Goal: Book appointment/travel/reservation

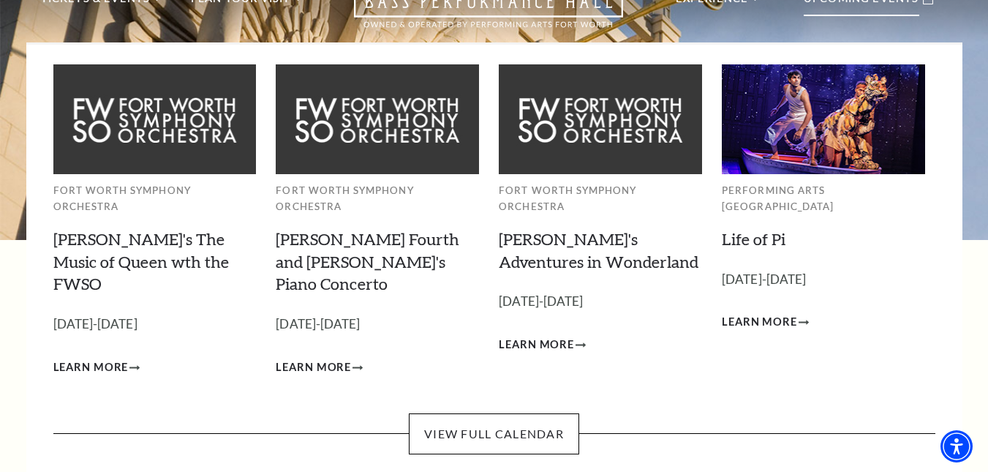
scroll to position [219, 0]
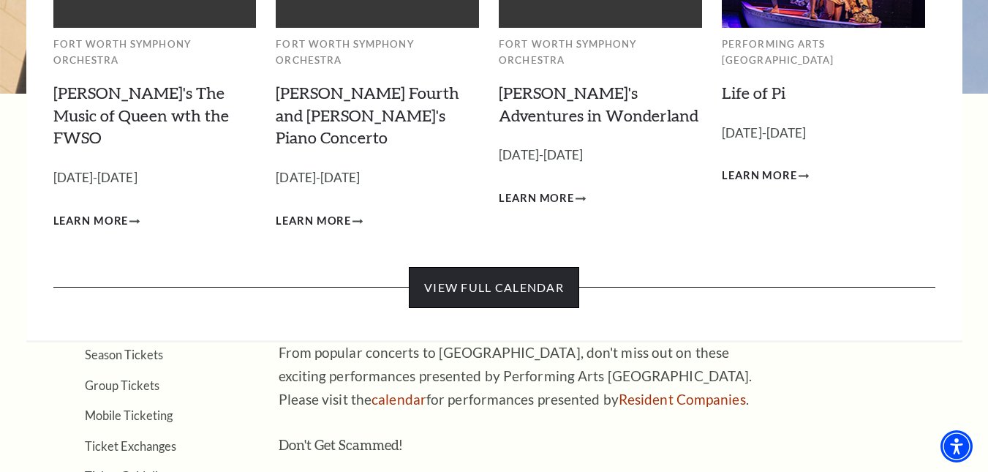
click at [470, 267] on link "View Full Calendar" at bounding box center [494, 287] width 170 height 41
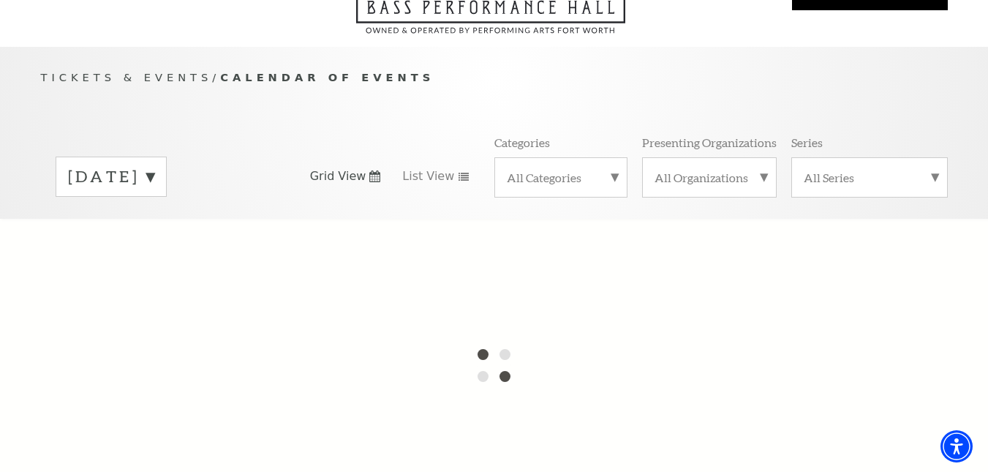
scroll to position [146, 0]
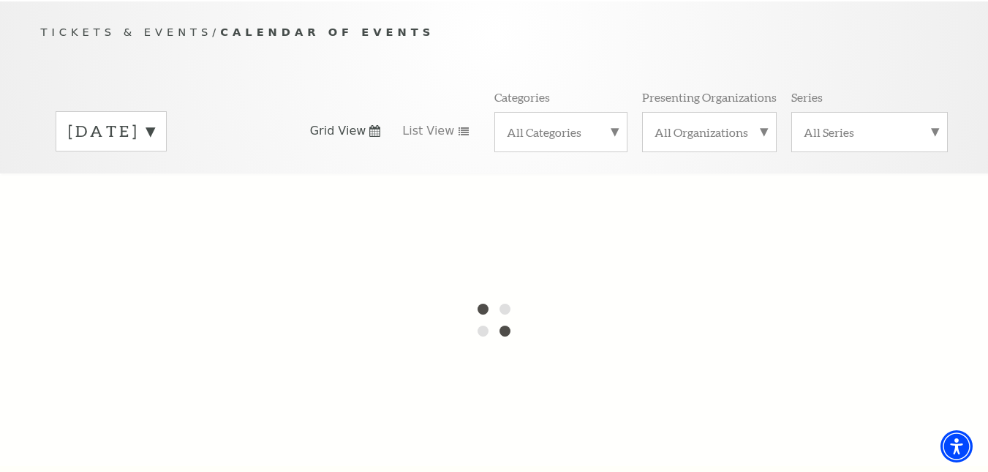
click at [154, 120] on label "[DATE]" at bounding box center [111, 131] width 86 height 23
click at [293, 66] on div "Tickets & Events / Calendar of Events [DATE] [DATE] [DATE] [DATE] [DATE] [DATE]…" at bounding box center [494, 97] width 936 height 149
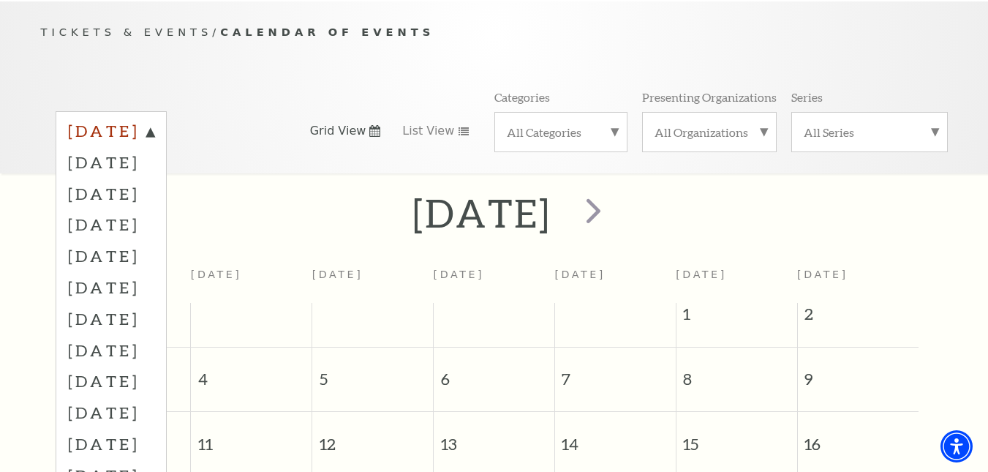
scroll to position [129, 0]
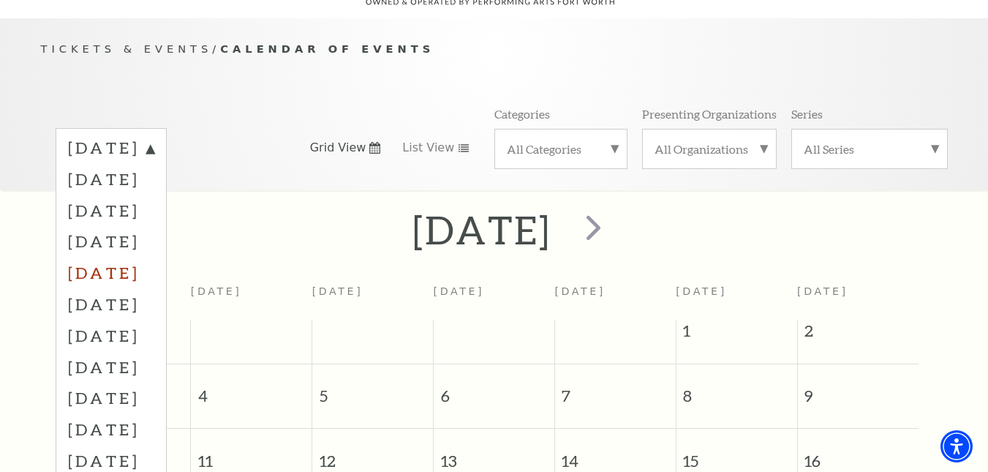
click at [143, 257] on label "[DATE]" at bounding box center [111, 272] width 86 height 31
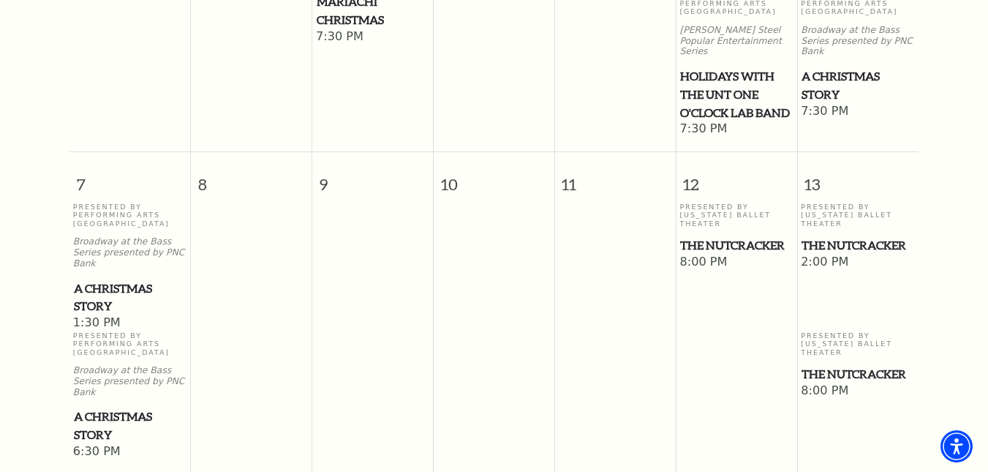
scroll to position [642, 0]
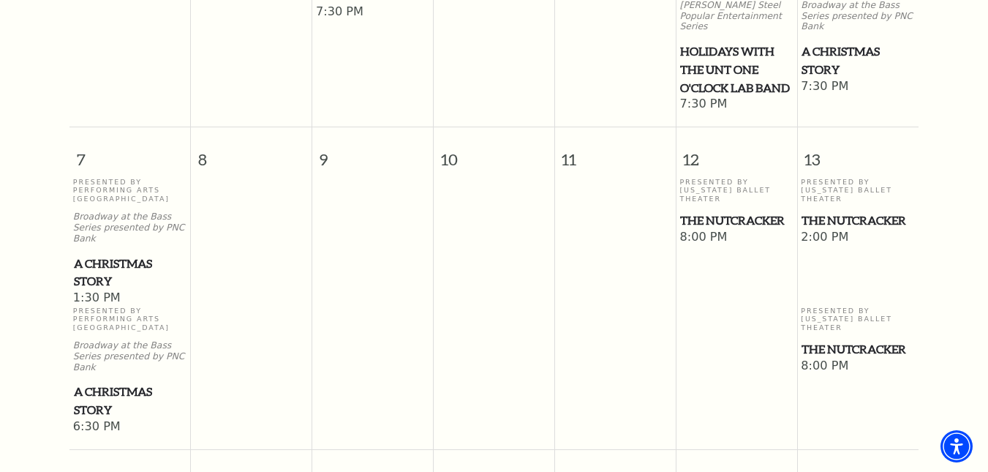
click at [830, 211] on span "The Nutcracker" at bounding box center [858, 220] width 113 height 18
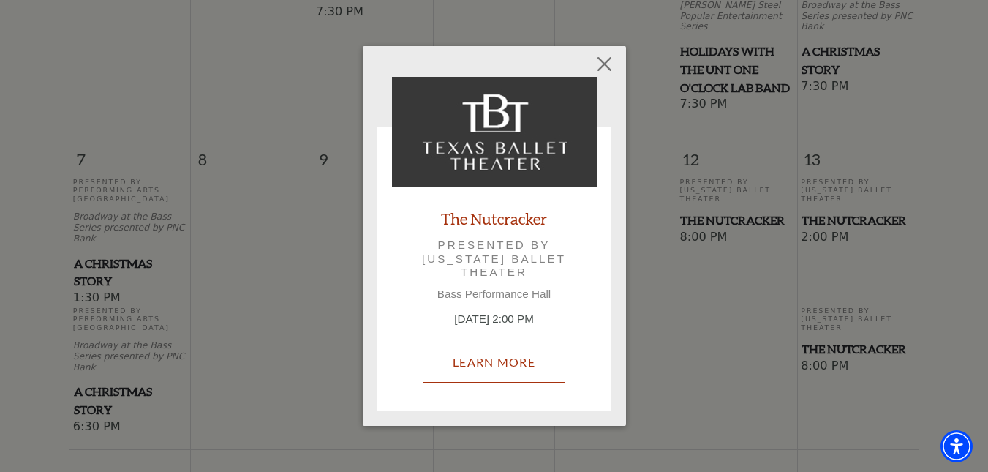
click at [490, 354] on link "Learn More" at bounding box center [494, 362] width 143 height 41
